Goal: Task Accomplishment & Management: Manage account settings

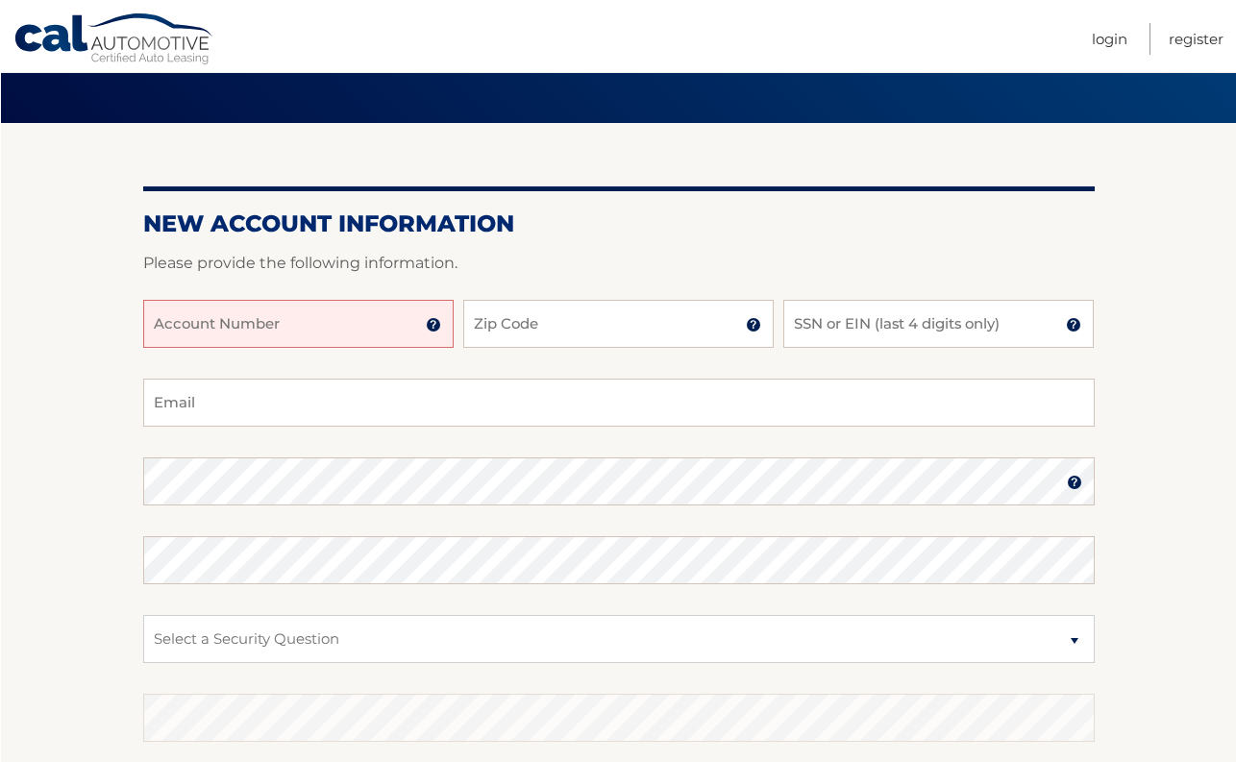
scroll to position [117, 0]
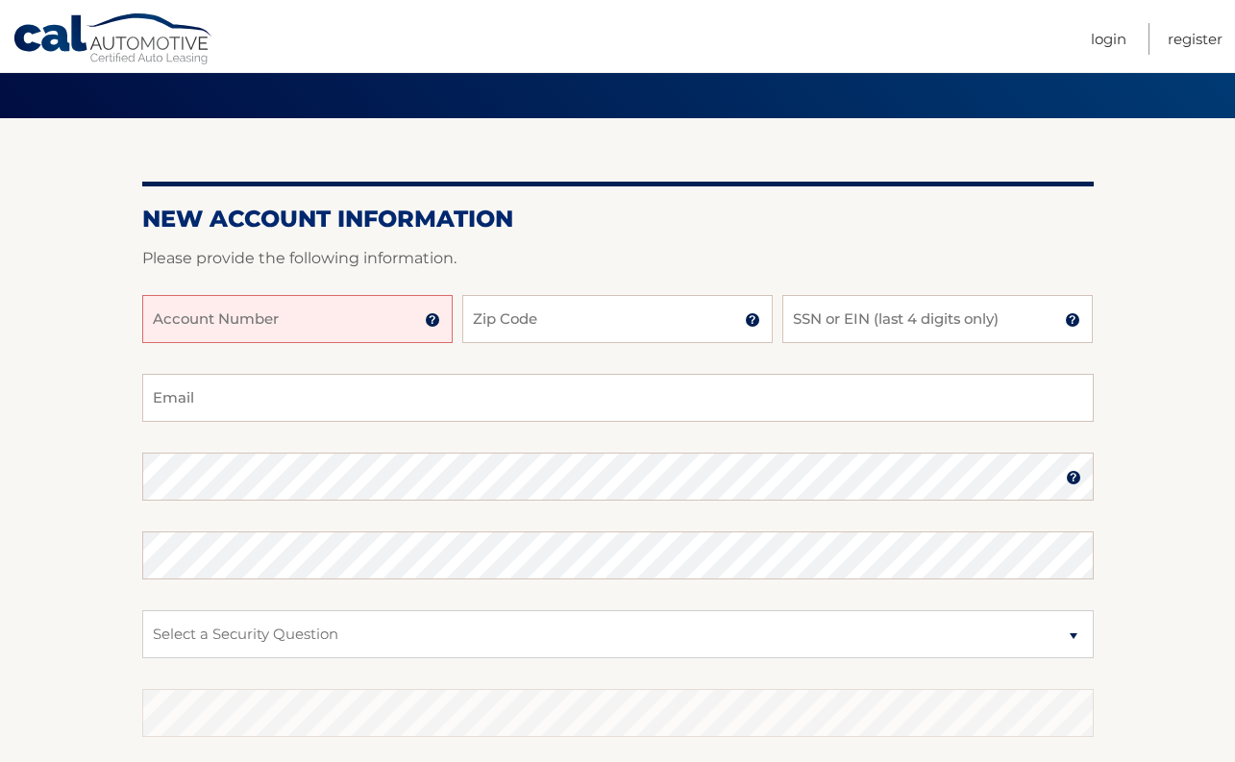
click at [434, 317] on img at bounding box center [432, 319] width 15 height 15
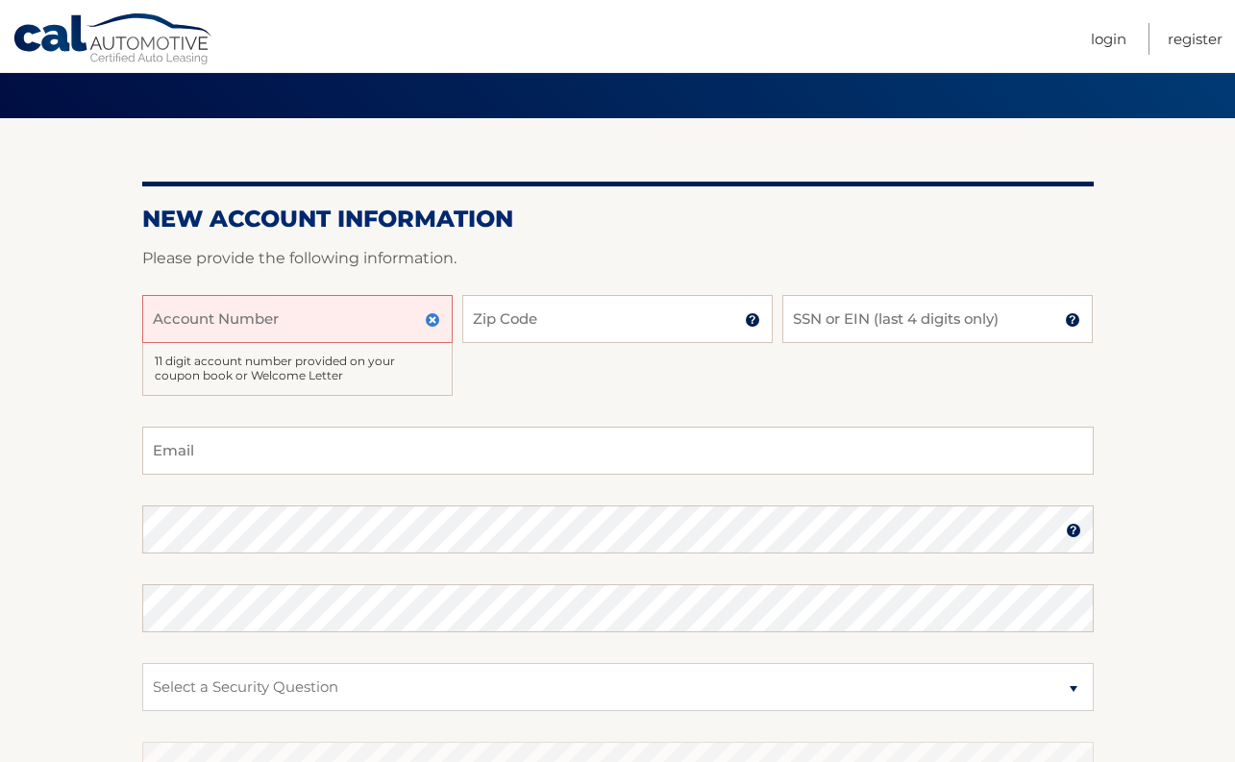
click at [305, 321] on input "Account Number" at bounding box center [297, 319] width 311 height 48
type input "44445597777"
type input "33437"
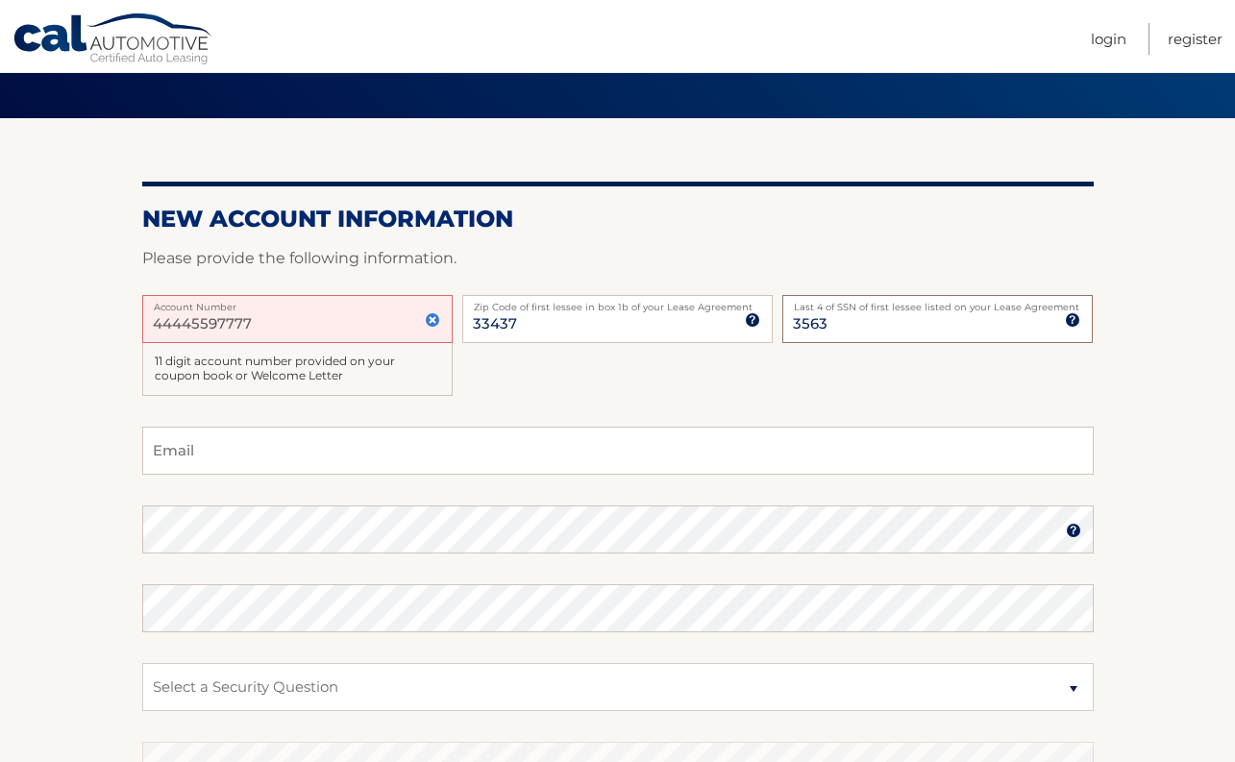
type input "3563"
click at [455, 460] on input "Email" at bounding box center [618, 451] width 952 height 48
click at [348, 326] on input "44445597777" at bounding box center [297, 319] width 311 height 48
click at [321, 459] on input "Email" at bounding box center [618, 451] width 952 height 48
click at [188, 322] on input "44445597777" at bounding box center [297, 319] width 311 height 48
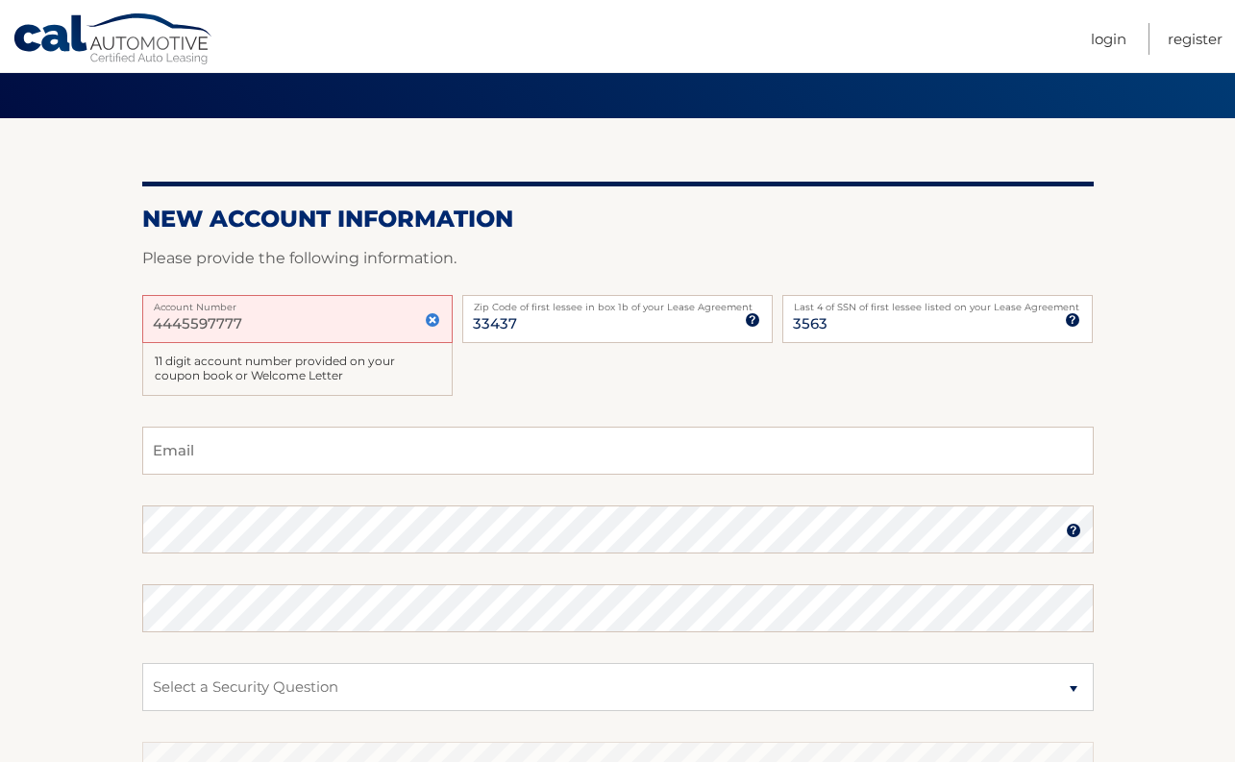
click at [195, 333] on input "4445597777" at bounding box center [297, 319] width 311 height 48
type input "44455977773"
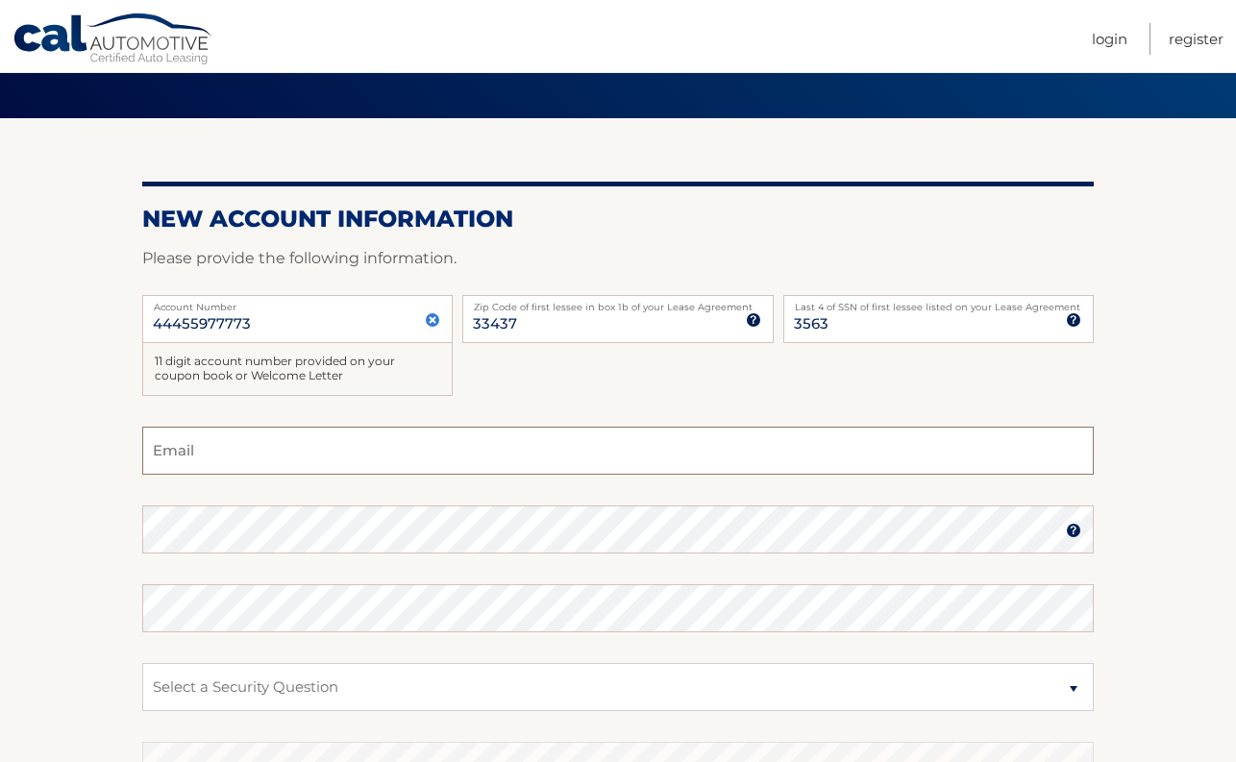
click at [203, 459] on input "Email" at bounding box center [618, 451] width 952 height 48
type input "g"
type input "Hello@therapeutictreehouse.com"
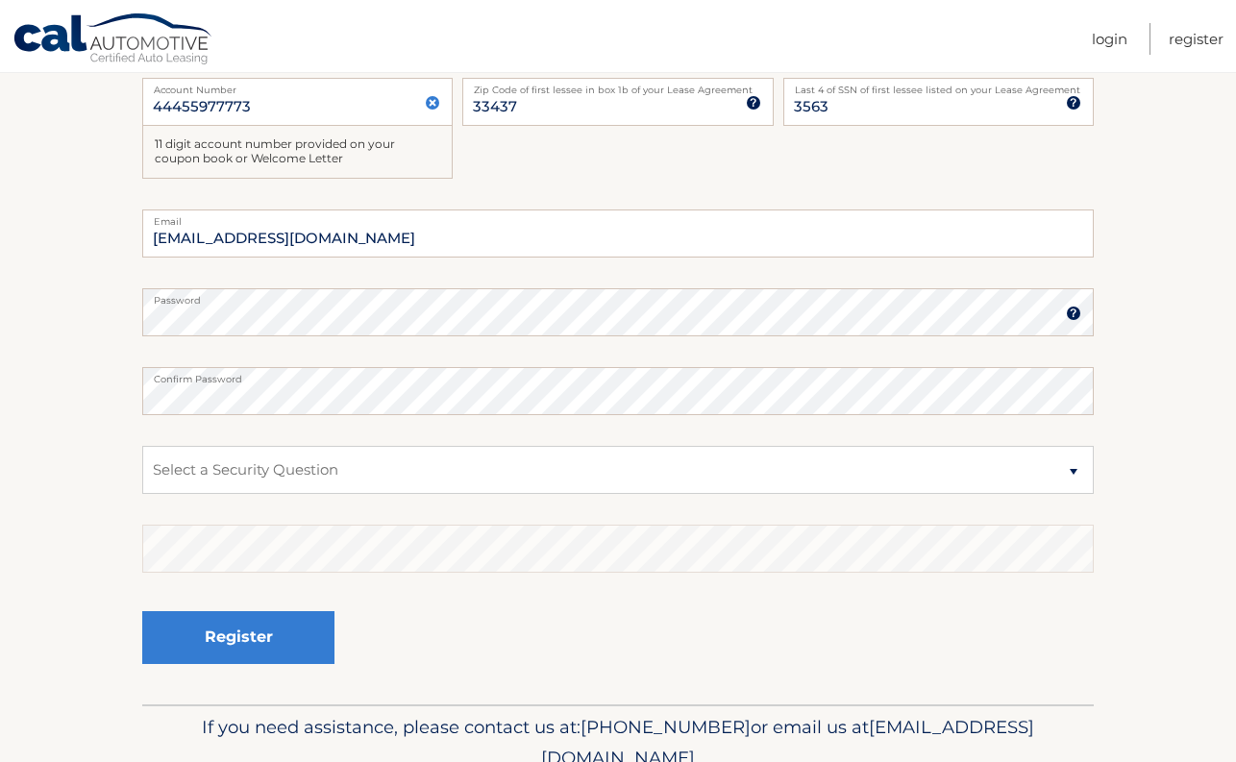
scroll to position [375, 0]
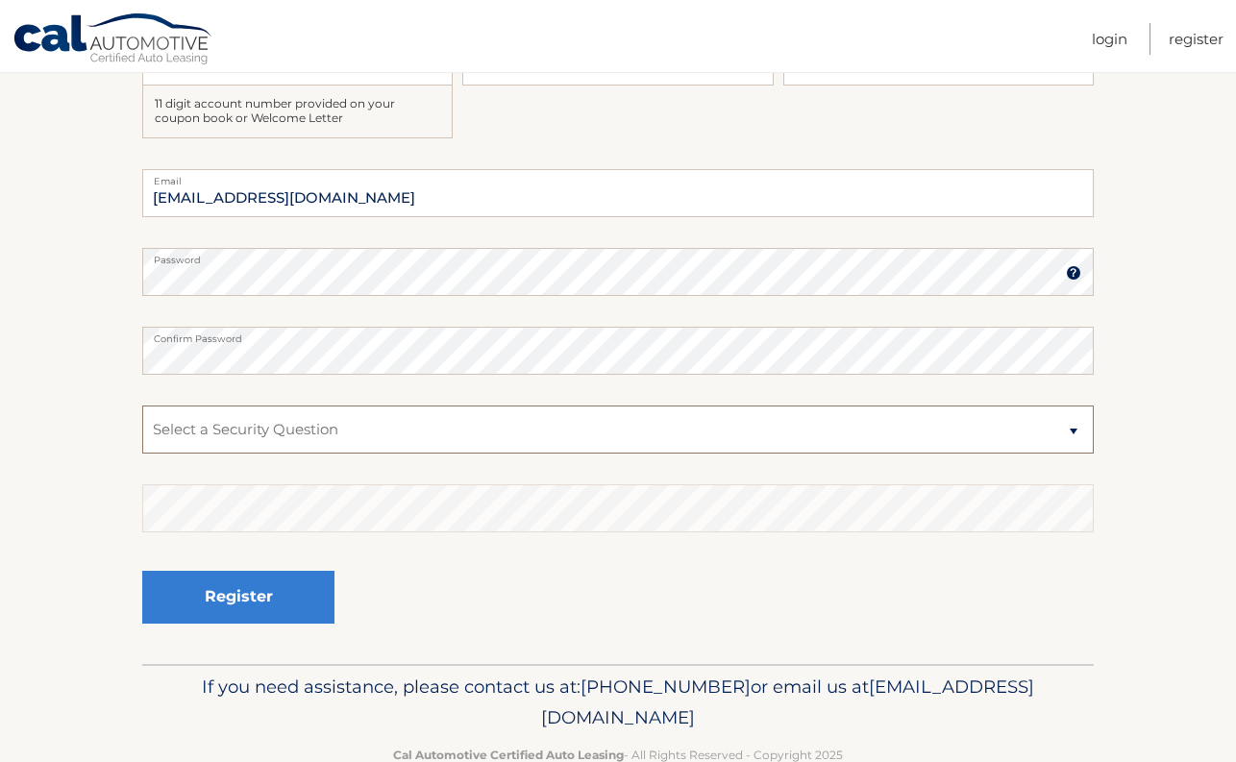
click at [313, 425] on select "Select a Security Question What was the name of your elementary school? What is…" at bounding box center [618, 430] width 952 height 48
click at [363, 427] on select "Select a Security Question What was the name of your elementary school? What is…" at bounding box center [618, 430] width 952 height 48
select select "2"
click at [142, 406] on select "Select a Security Question What was the name of your elementary school? What is…" at bounding box center [618, 430] width 952 height 48
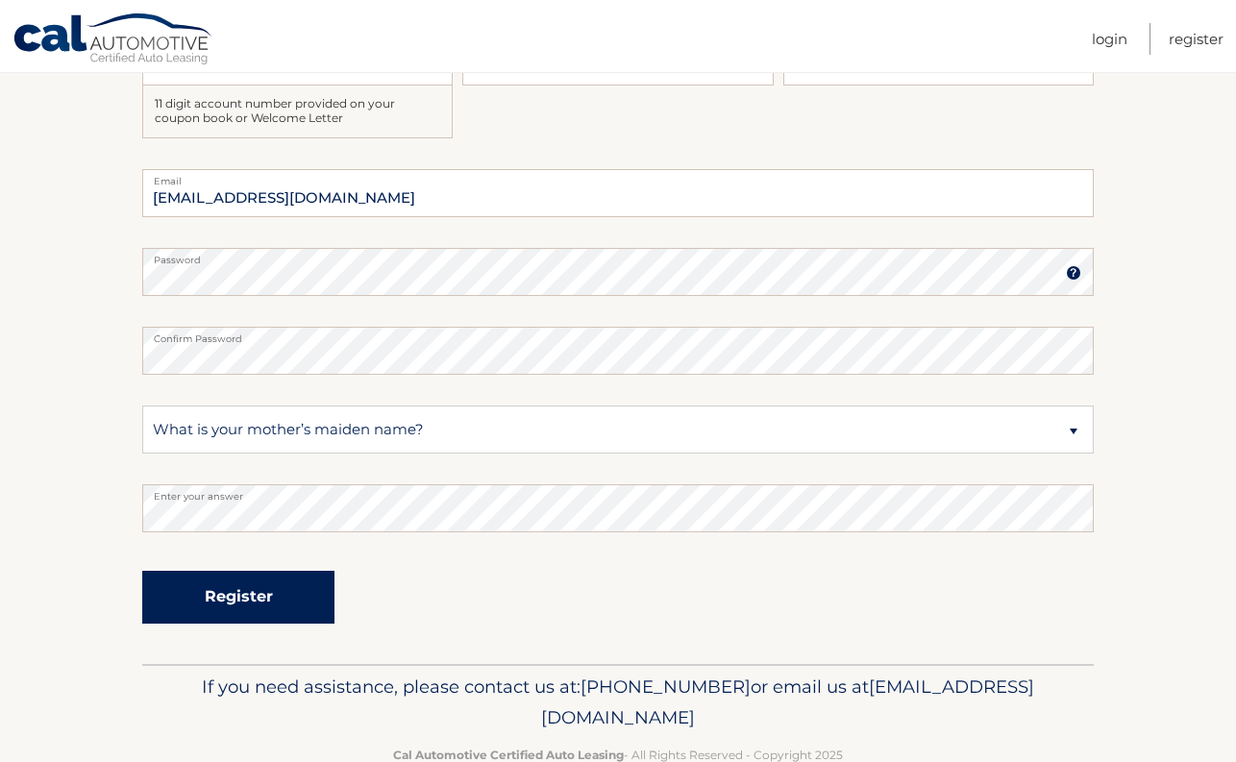
click at [290, 586] on button "Register" at bounding box center [238, 597] width 192 height 53
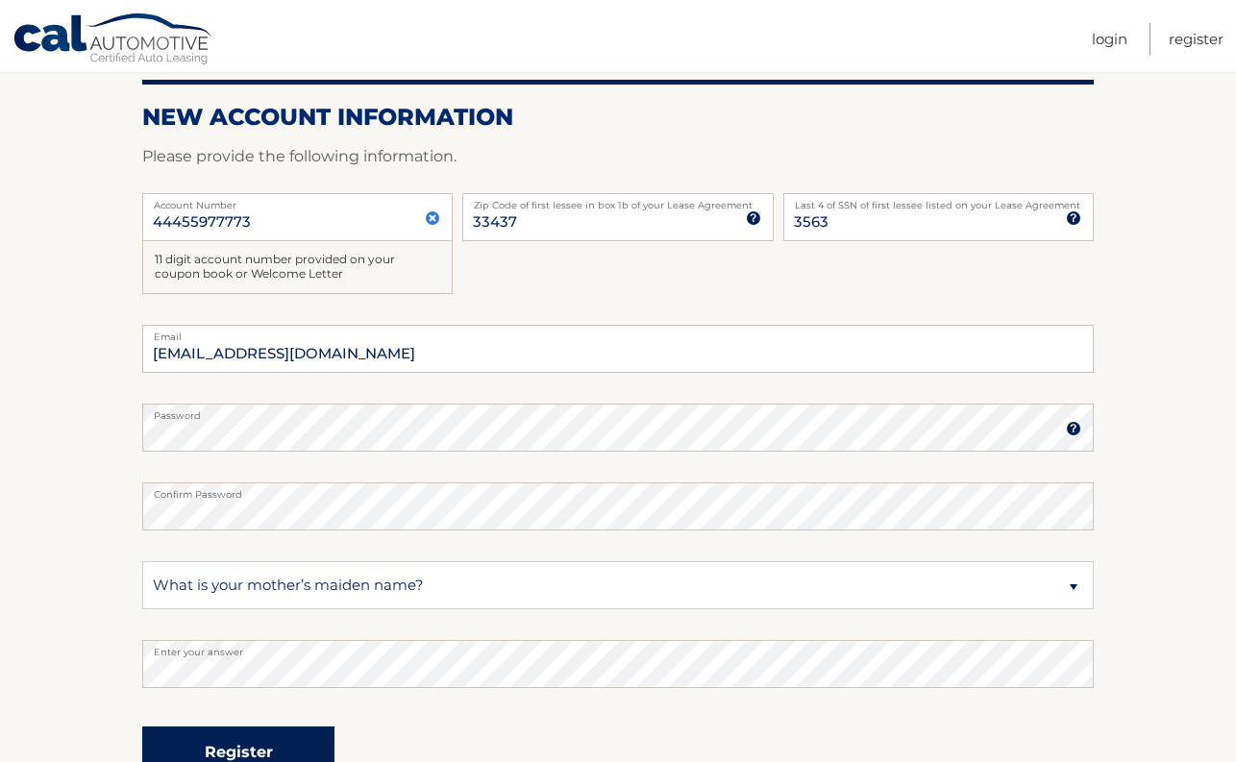
scroll to position [181, 0]
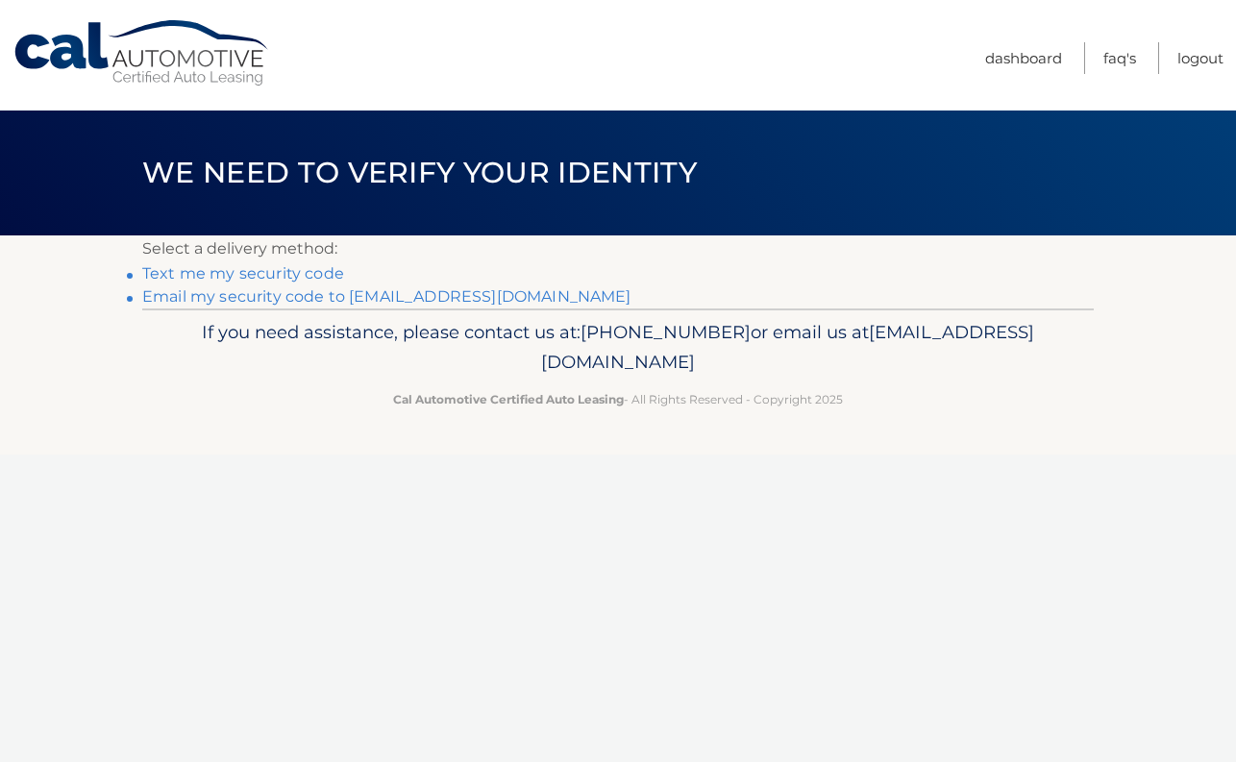
click at [249, 299] on link "Email my security code to h****@therapeutictreehouse.com" at bounding box center [386, 296] width 489 height 18
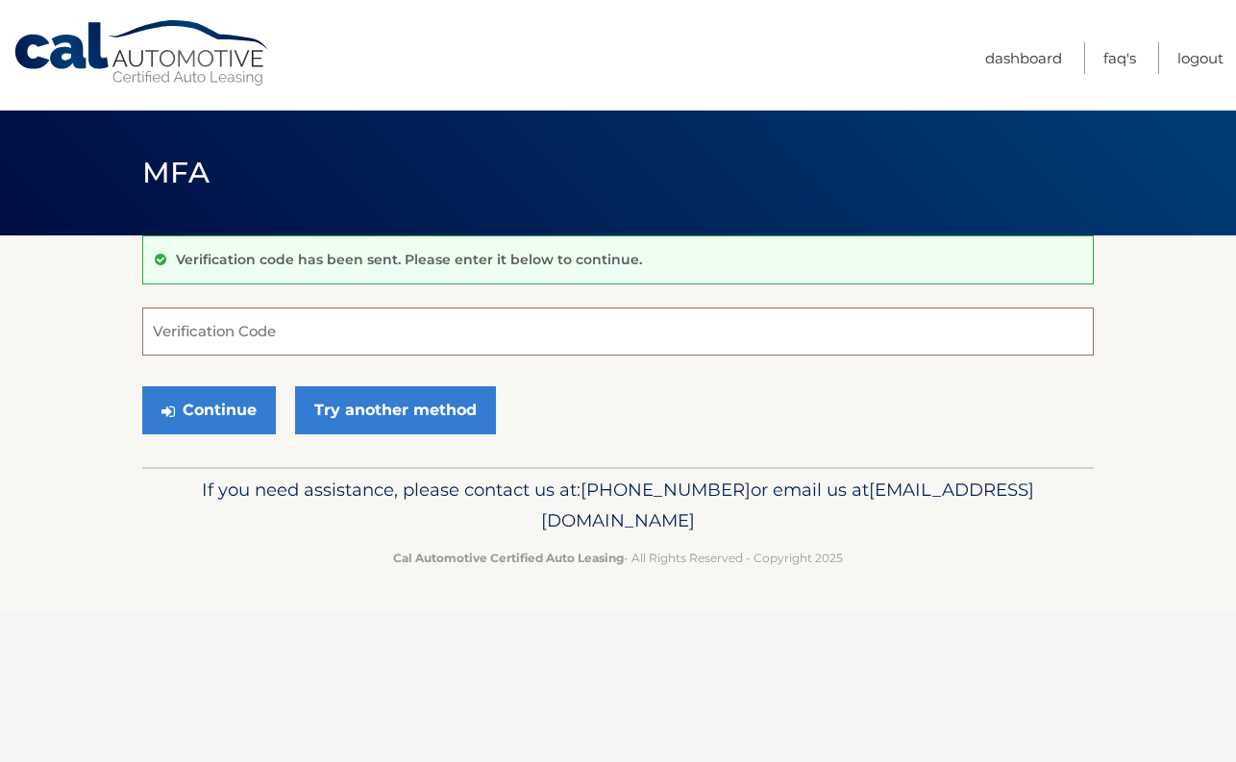
click at [273, 325] on input "Verification Code" at bounding box center [618, 332] width 952 height 48
type input "930277"
click at [236, 401] on button "Continue" at bounding box center [209, 410] width 134 height 48
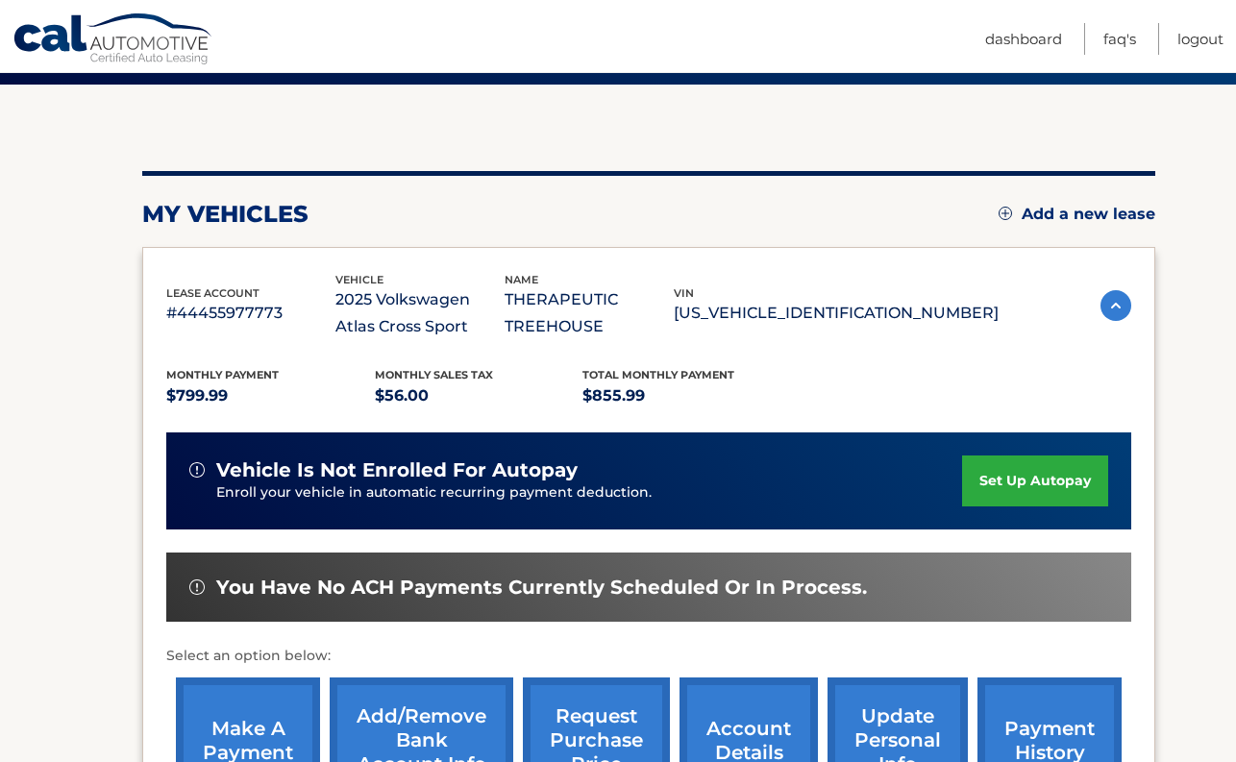
scroll to position [157, 0]
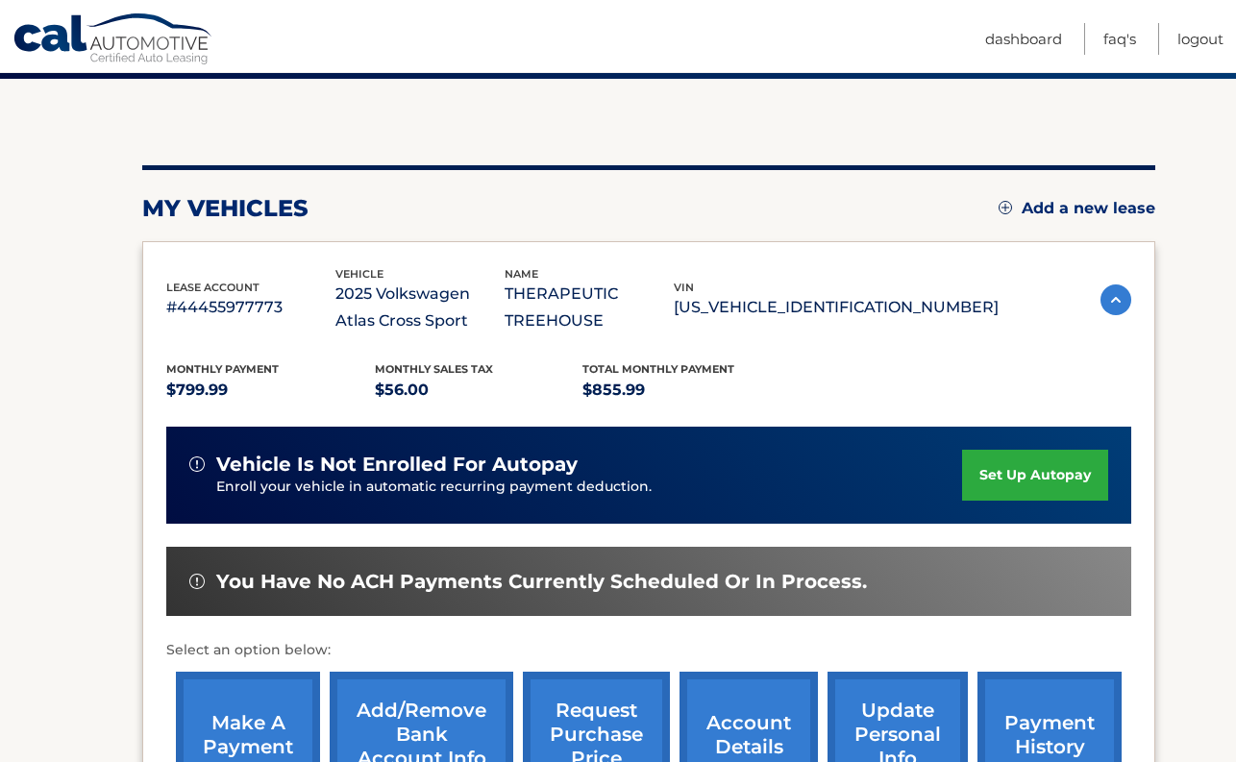
click at [1051, 486] on link "set up autopay" at bounding box center [1035, 475] width 146 height 51
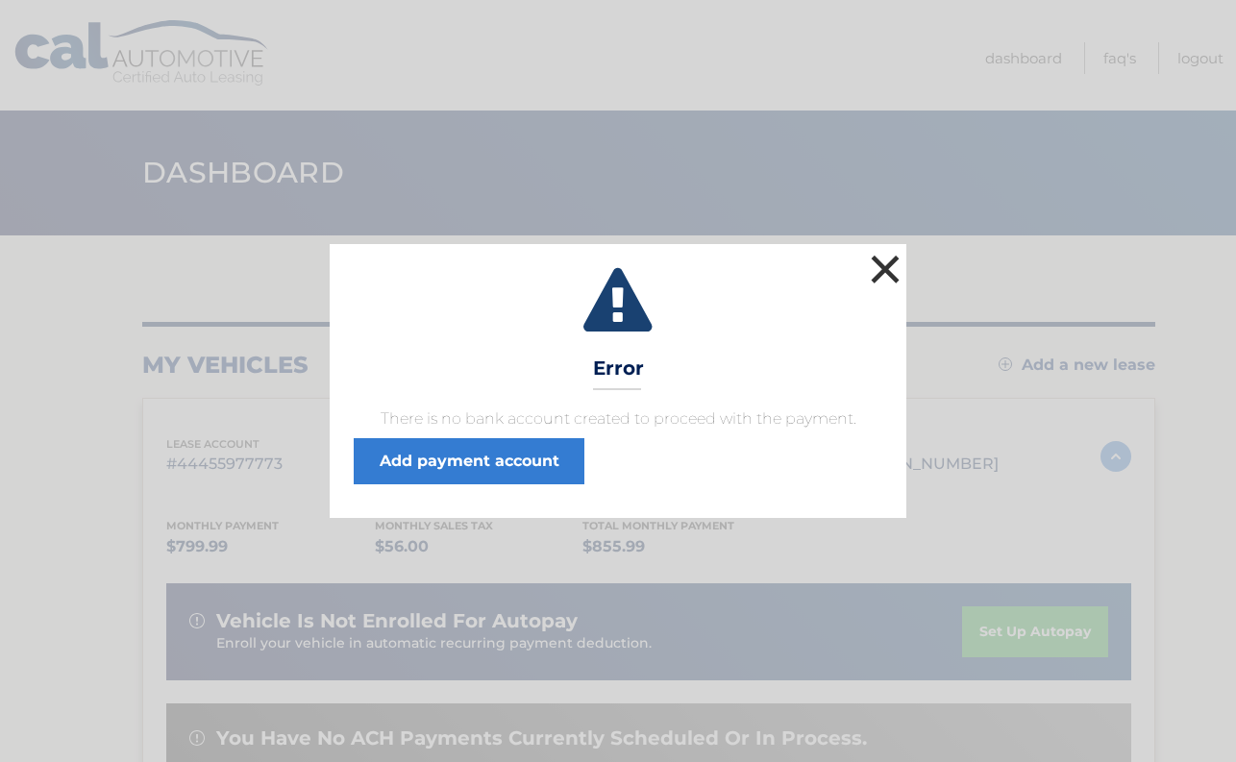
click at [875, 271] on button "×" at bounding box center [885, 269] width 38 height 38
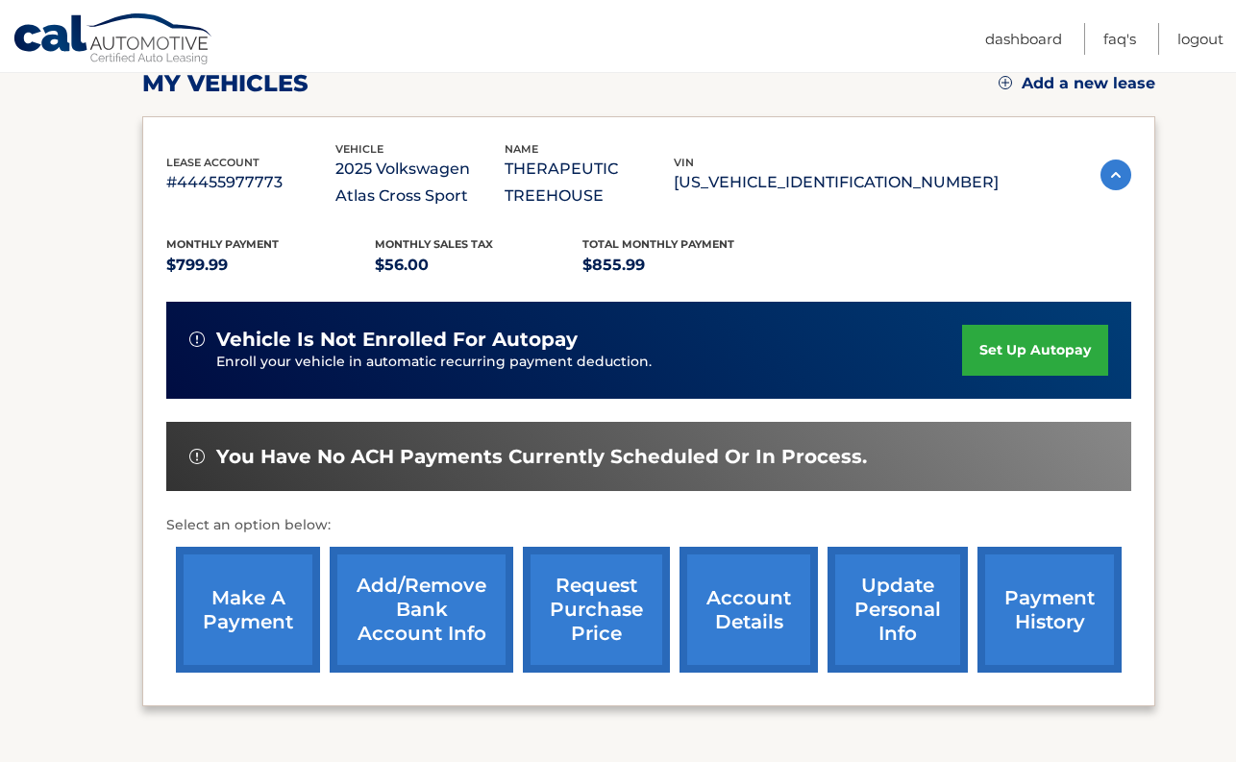
scroll to position [301, 0]
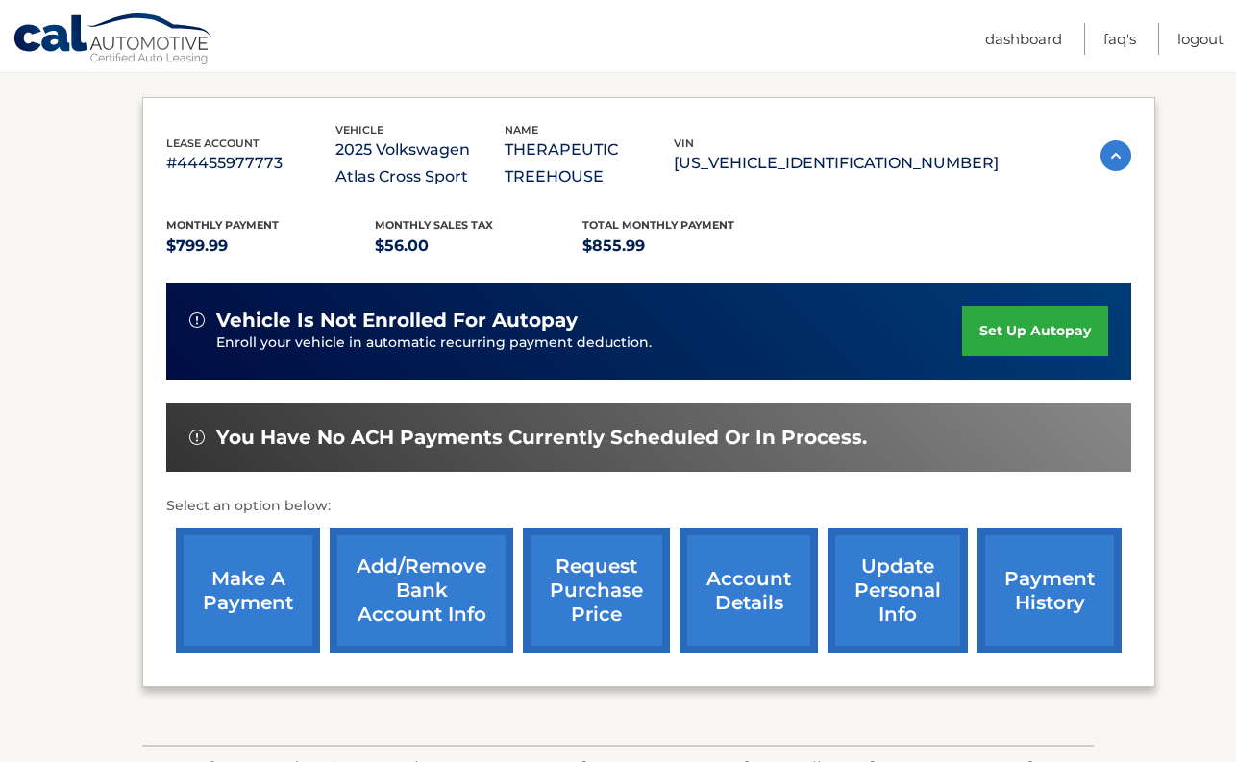
click at [1015, 344] on link "set up autopay" at bounding box center [1035, 331] width 146 height 51
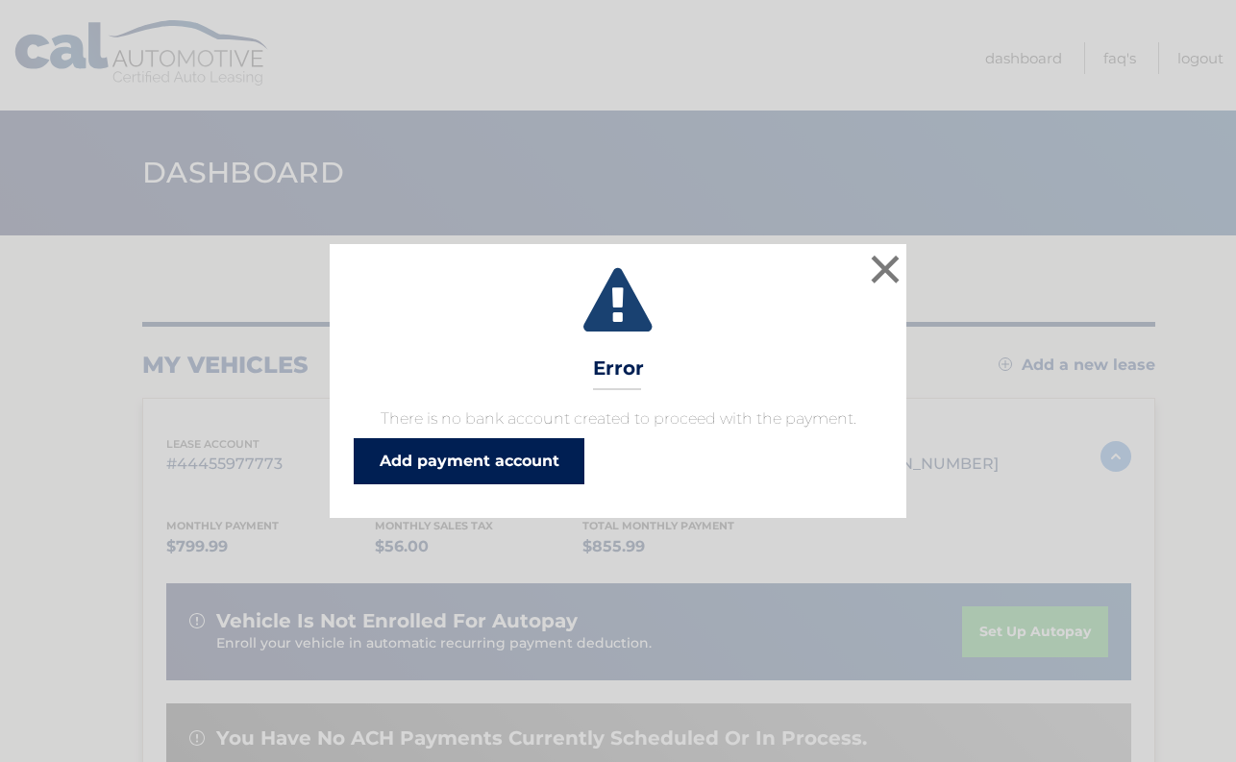
click at [542, 463] on link "Add payment account" at bounding box center [469, 461] width 231 height 46
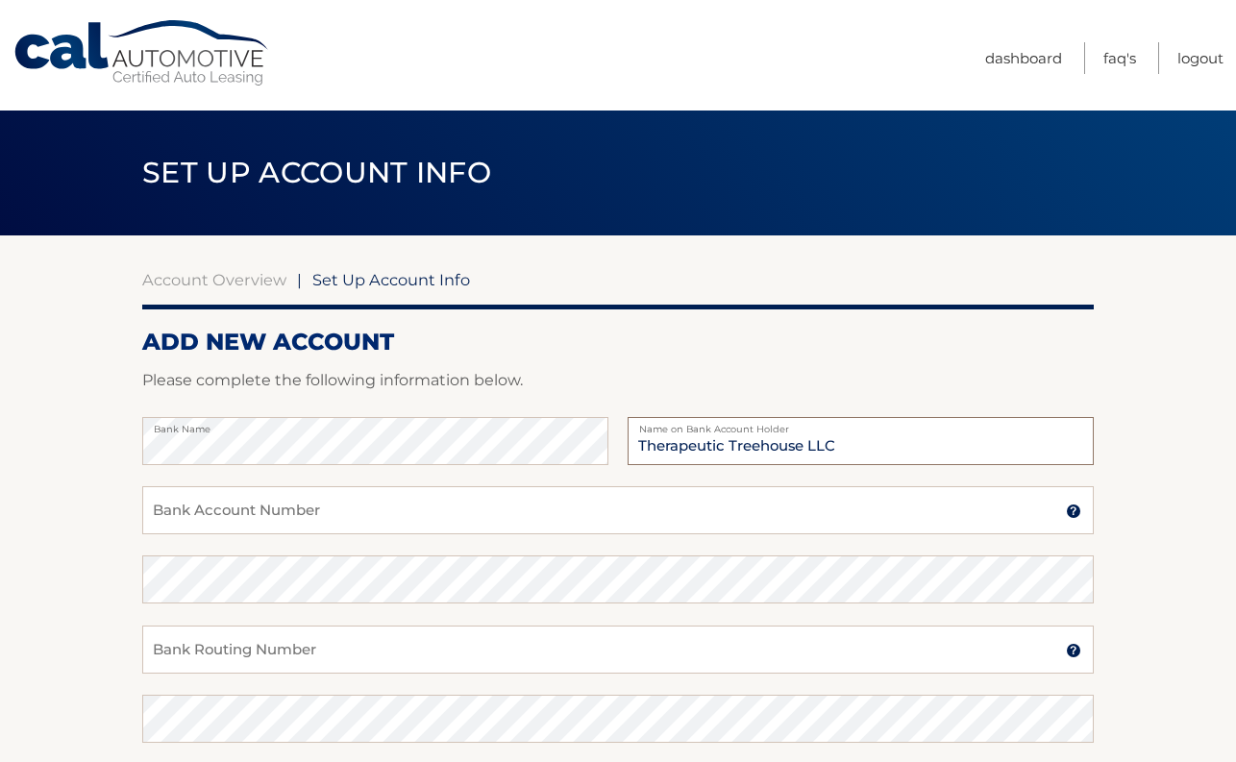
type input "Therapeutic Treehouse LLC"
click at [334, 529] on input "Bank Account Number" at bounding box center [618, 510] width 952 height 48
type input "229059314735"
click at [235, 514] on input "229059314735" at bounding box center [618, 510] width 952 height 48
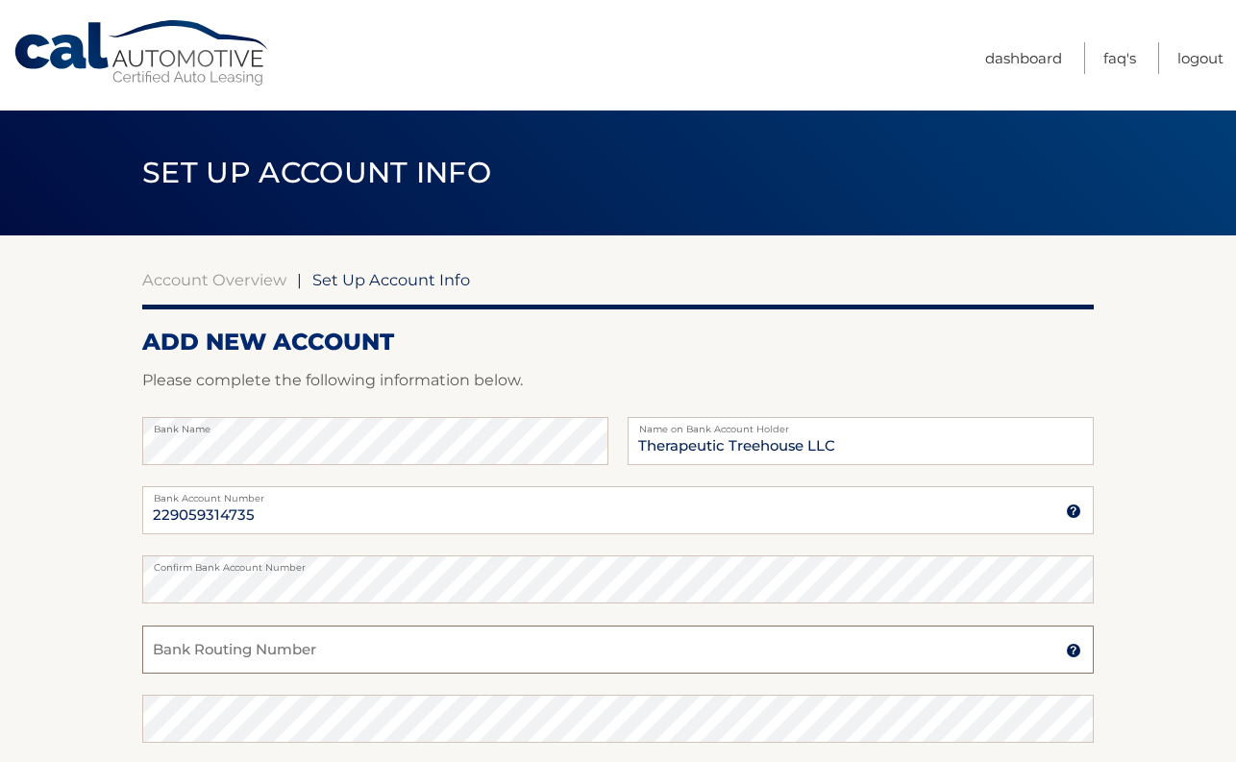
click at [229, 657] on input "Bank Routing Number" at bounding box center [618, 650] width 952 height 48
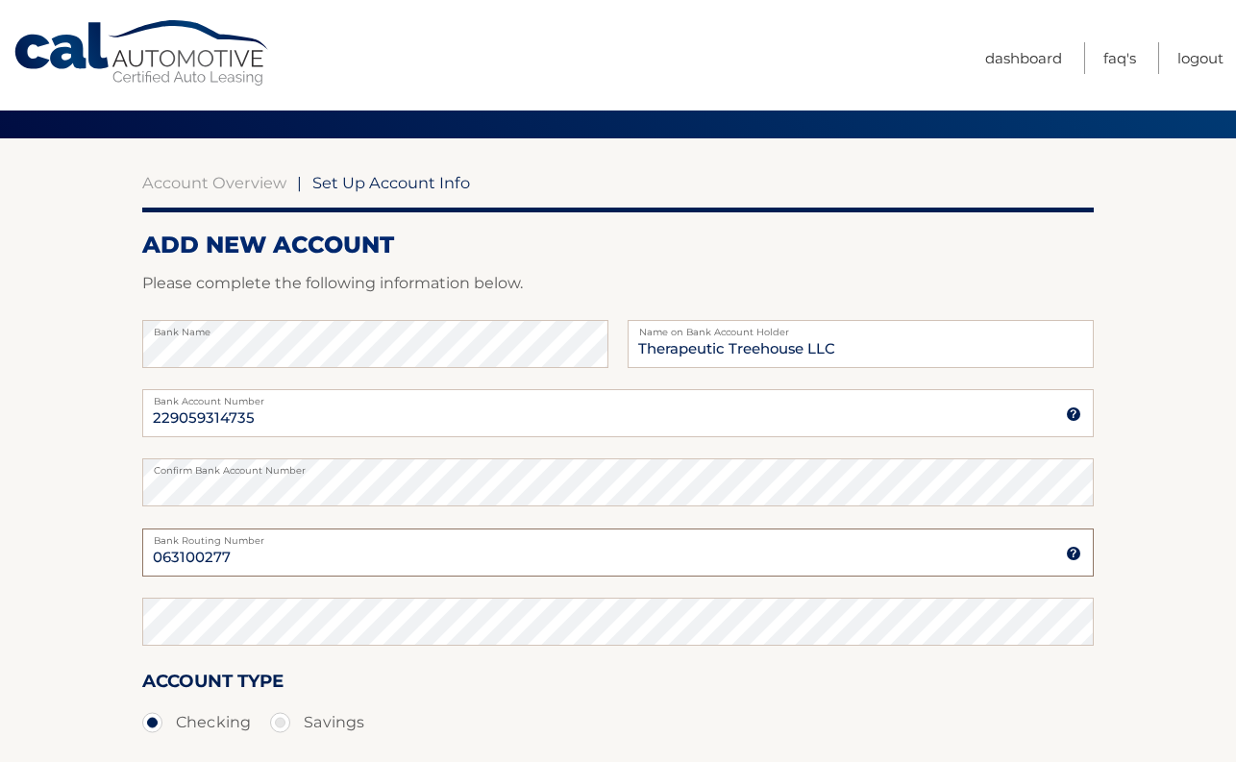
scroll to position [108, 0]
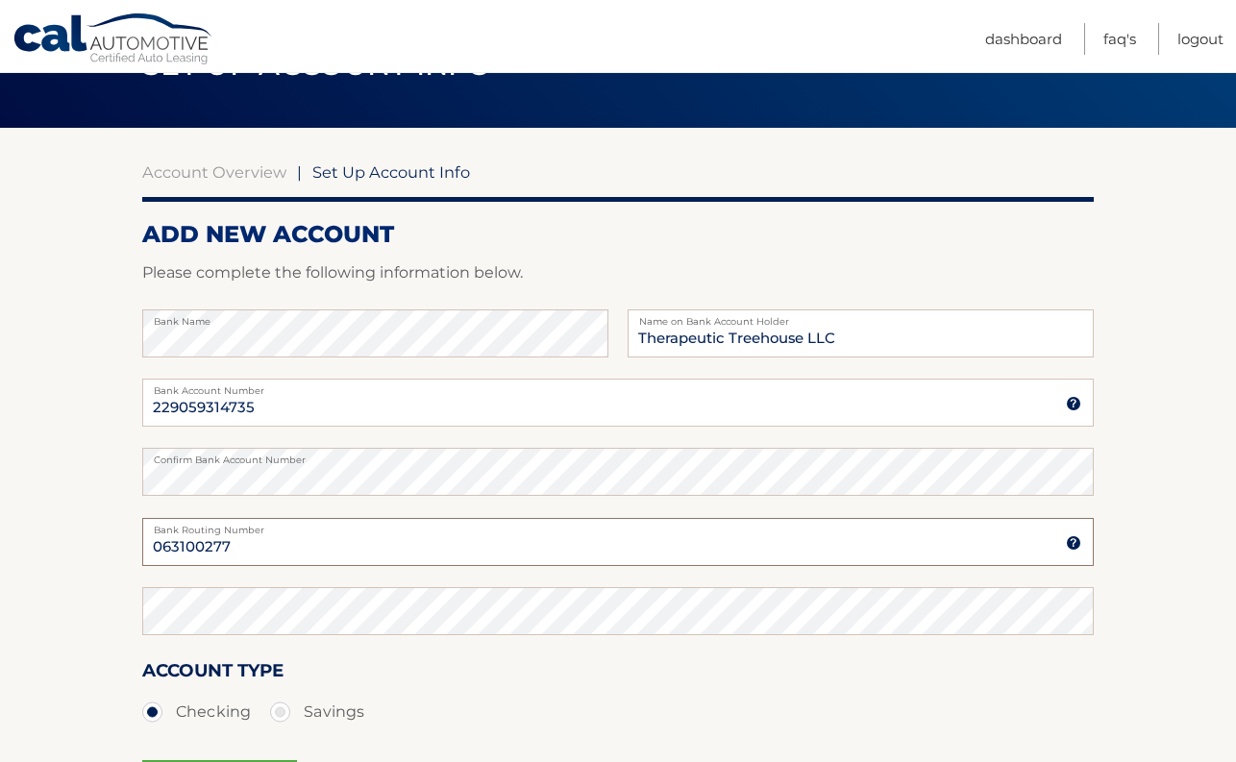
click at [166, 555] on input "063100277" at bounding box center [618, 542] width 952 height 48
type input "063100277"
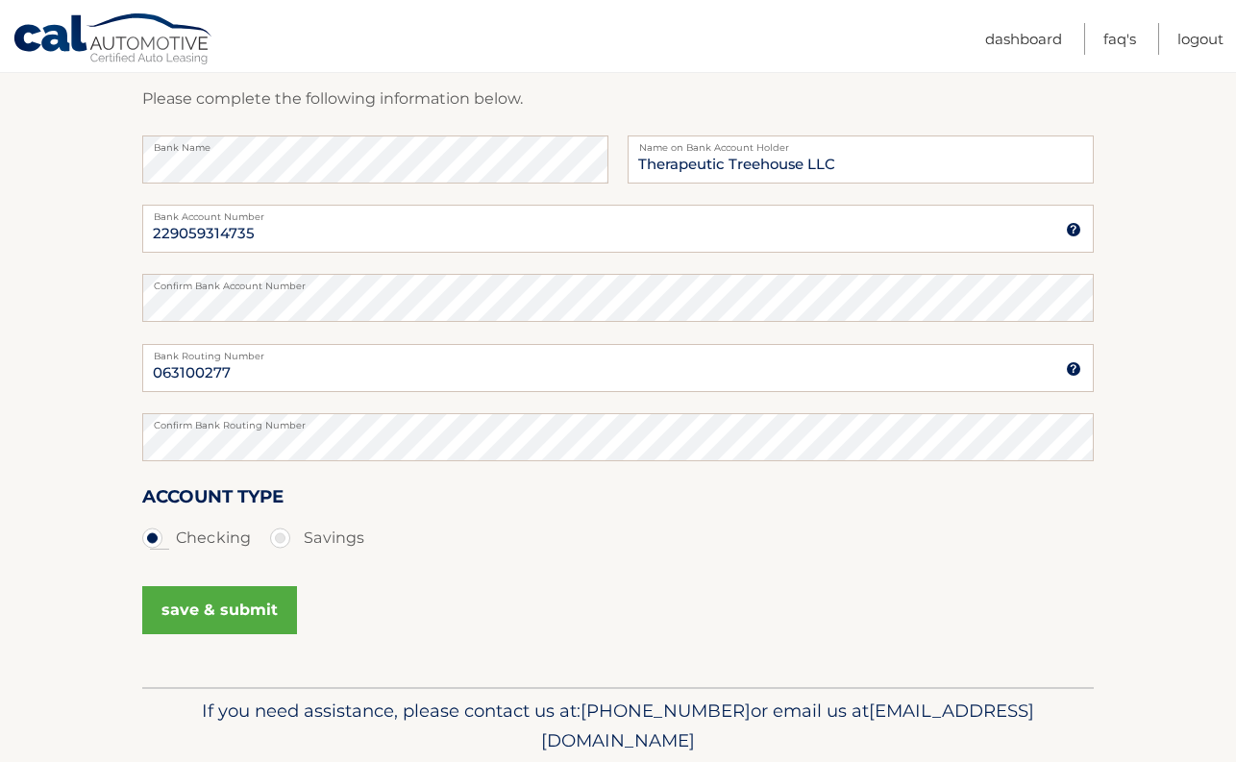
scroll to position [311, 0]
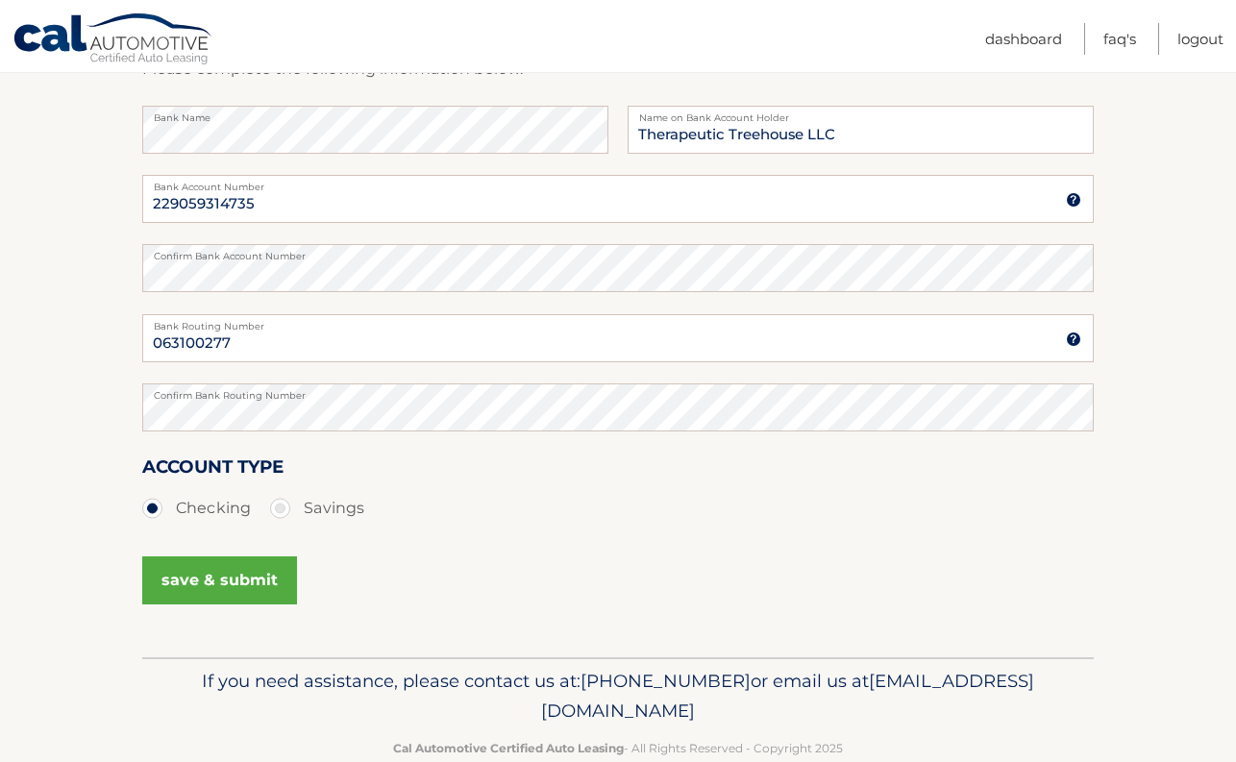
click at [220, 609] on div "save & submit" at bounding box center [219, 581] width 155 height 65
click at [218, 564] on button "save & submit" at bounding box center [219, 581] width 155 height 48
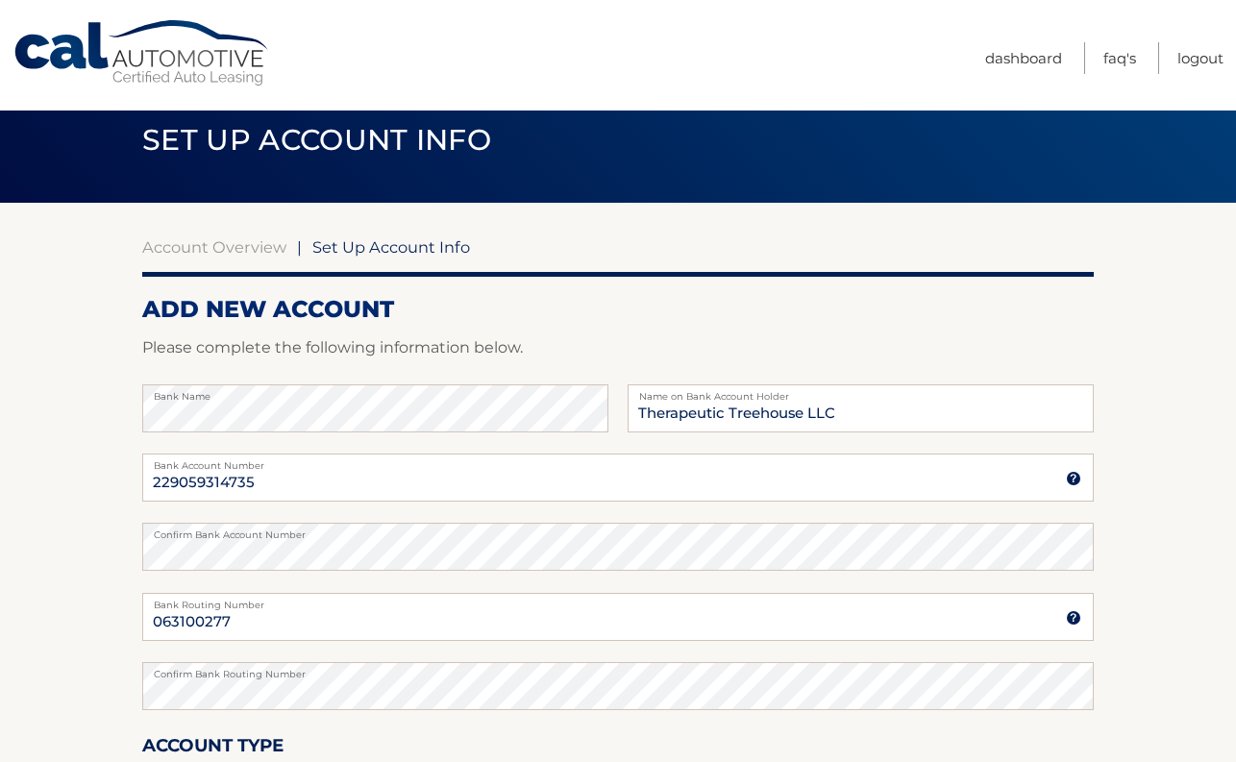
scroll to position [0, 0]
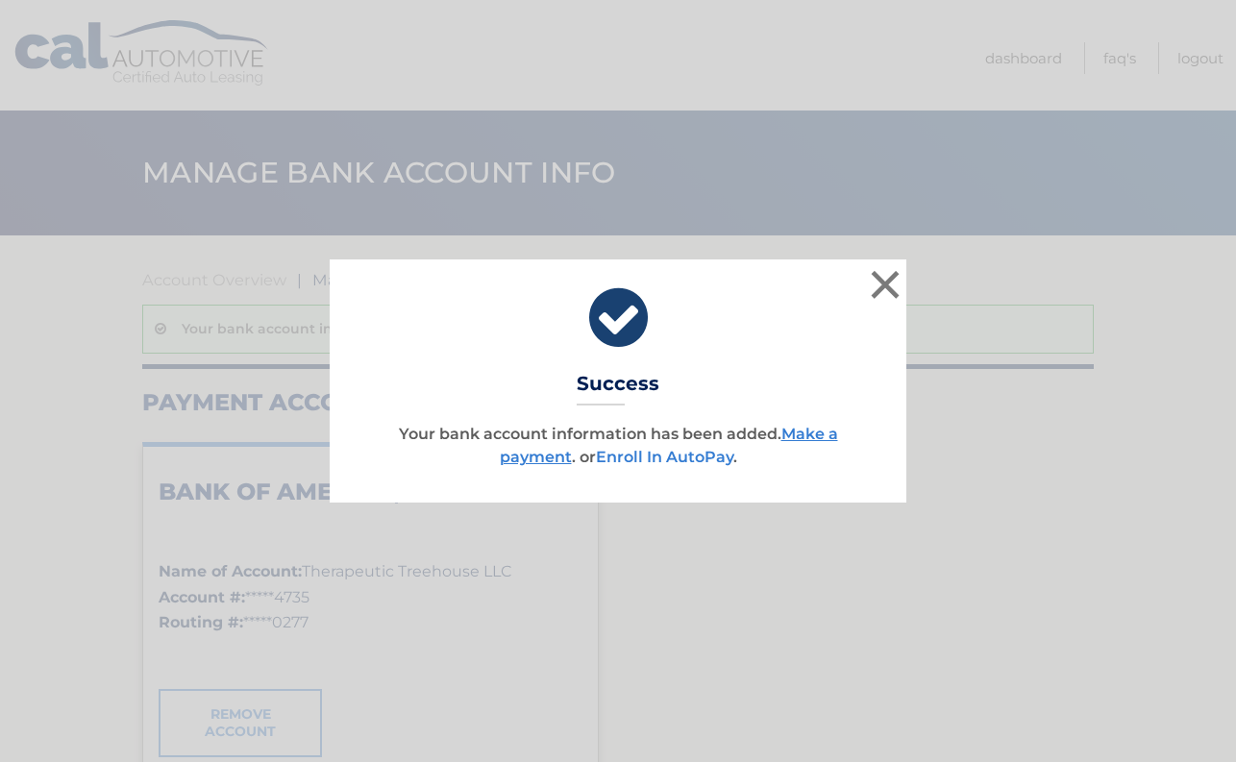
click at [668, 451] on link "Enroll In AutoPay" at bounding box center [664, 457] width 137 height 18
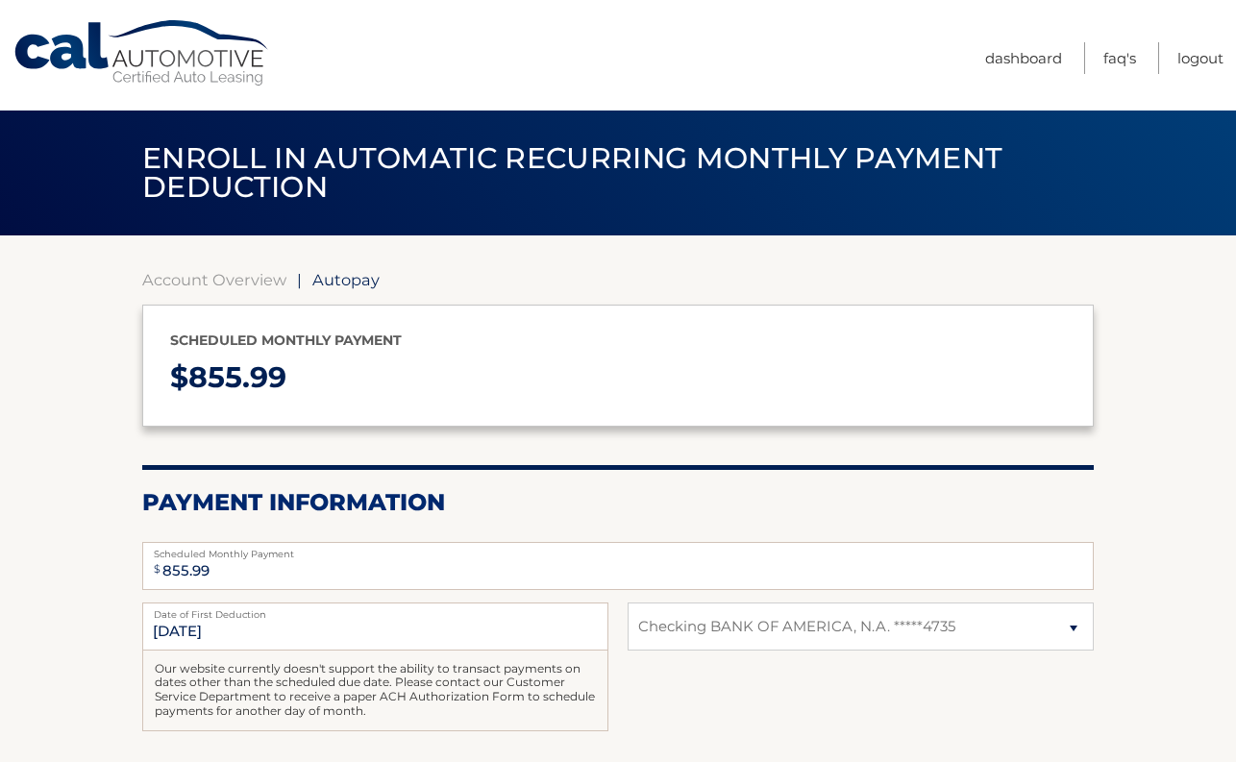
select select "ZTAzOTQxNjUtZDliZi00MWJkLTg2MzgtODYwMGJiYjcyYjEy"
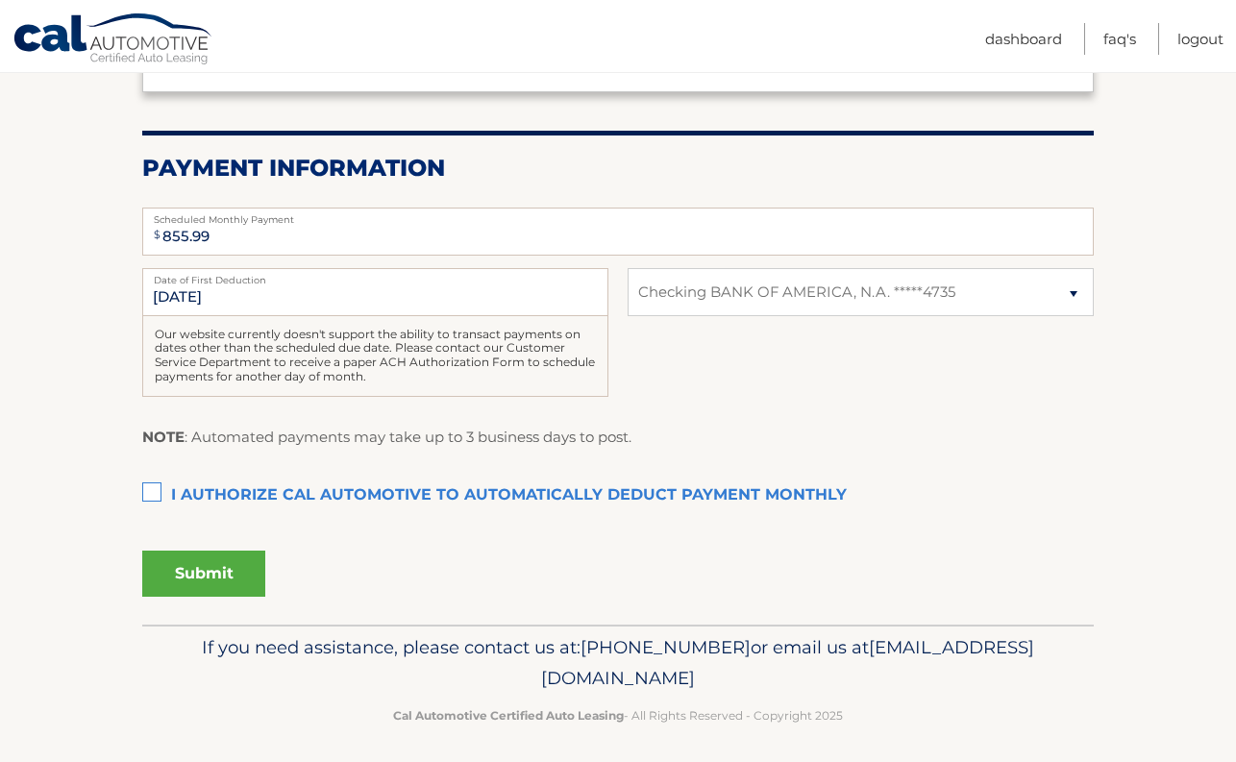
scroll to position [338, 0]
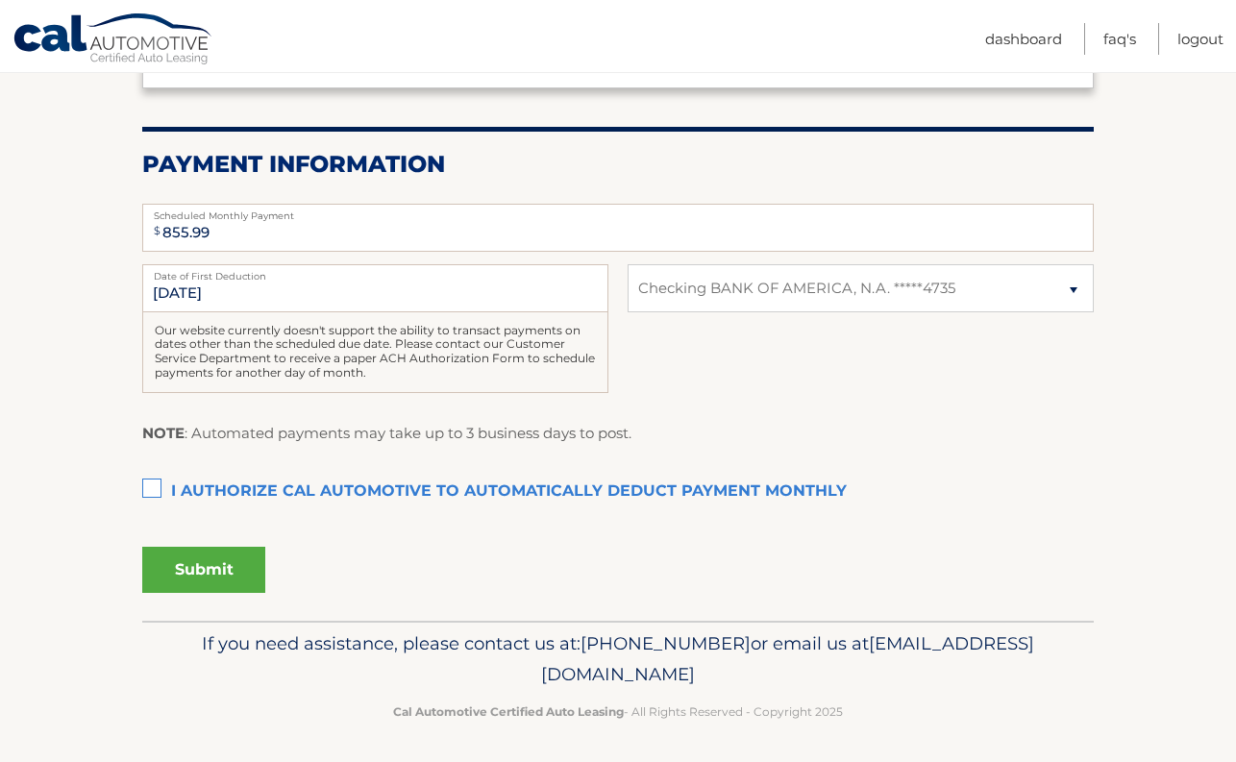
click at [161, 480] on label "I authorize cal automotive to automatically deduct payment monthly This checkbo…" at bounding box center [618, 492] width 952 height 38
click at [0, 0] on input "I authorize cal automotive to automatically deduct payment monthly This checkbo…" at bounding box center [0, 0] width 0 height 0
click at [156, 563] on button "Submit" at bounding box center [203, 570] width 123 height 46
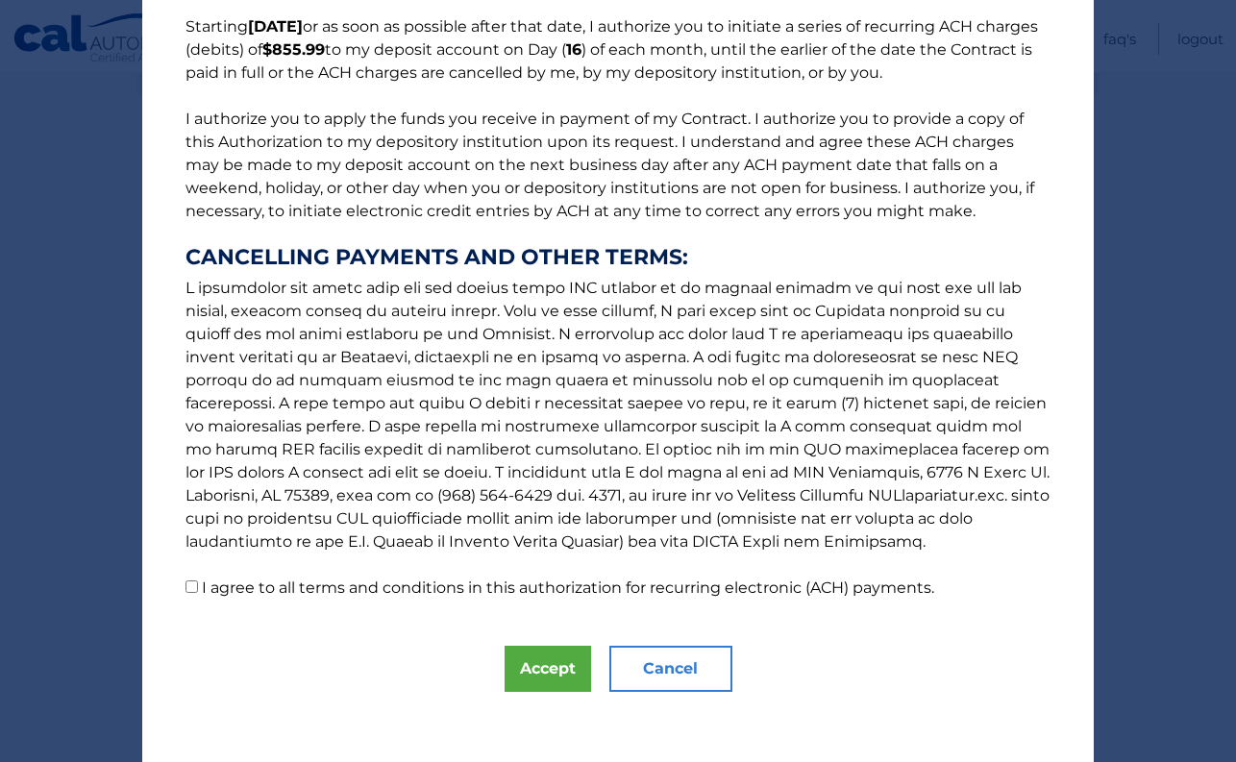
scroll to position [168, 0]
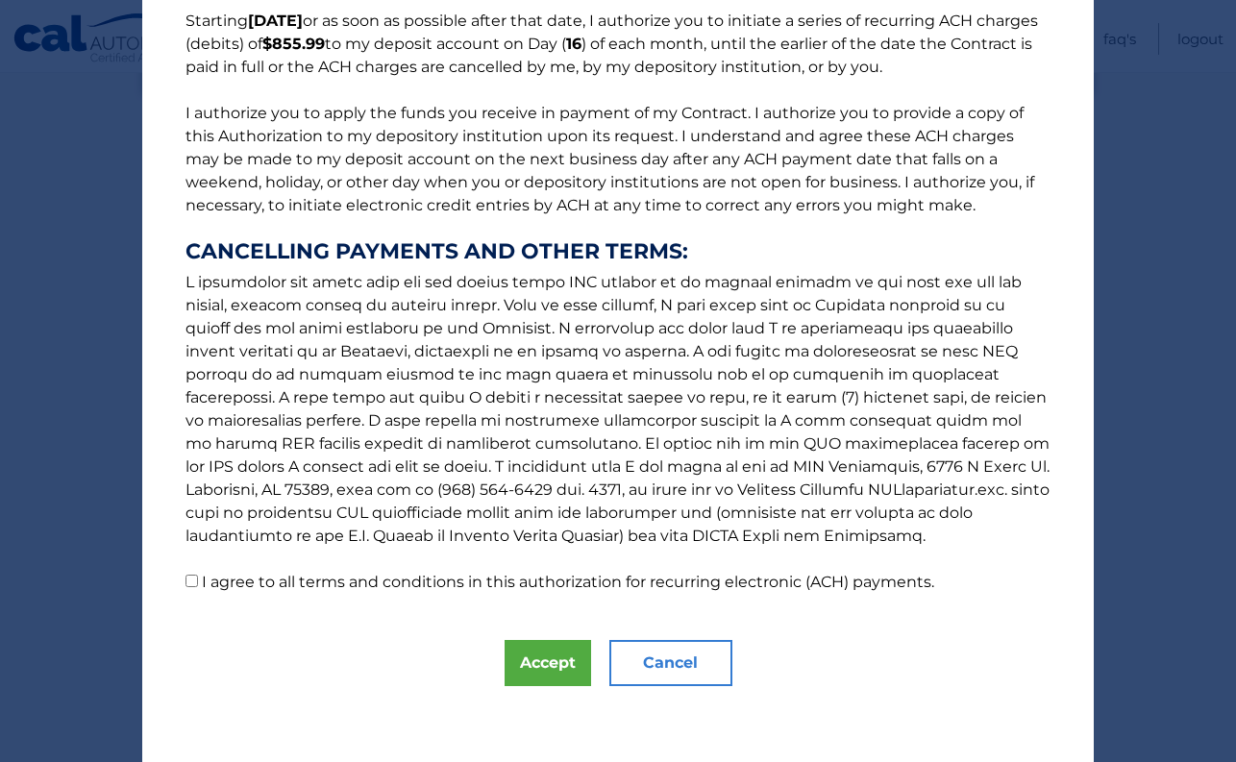
click at [173, 587] on p "The words "I" "me" and "my" mean any identified Customer who signs this Authori…" at bounding box center [618, 232] width 904 height 723
click at [192, 586] on input "I agree to all terms and conditions in this authorization for recurring electro…" at bounding box center [192, 581] width 12 height 12
checkbox input "true"
click at [578, 690] on div "The words "I" "me" and "my" mean any identified Customer who signs this Authori…" at bounding box center [618, 298] width 952 height 932
click at [562, 672] on button "Accept" at bounding box center [548, 663] width 87 height 46
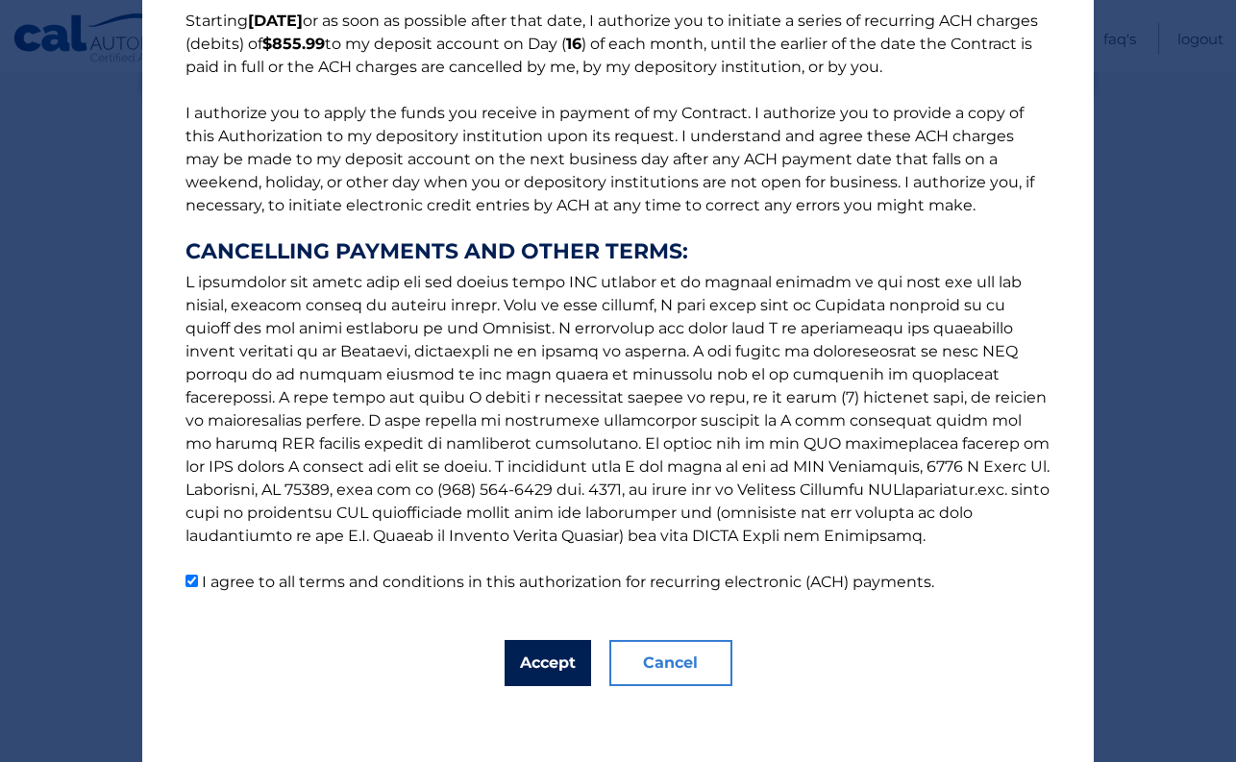
scroll to position [288, 0]
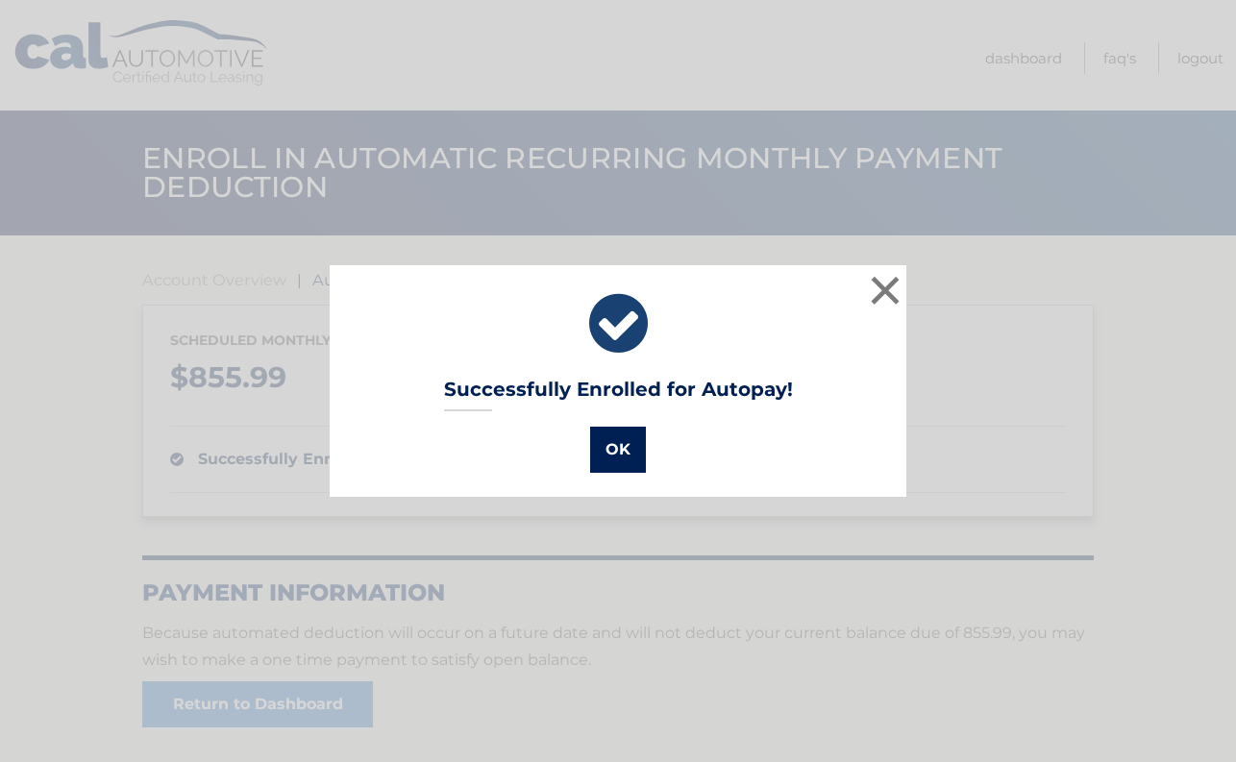
click at [628, 434] on button "OK" at bounding box center [618, 450] width 56 height 46
